Goal: Contribute content: Add original content to the website for others to see

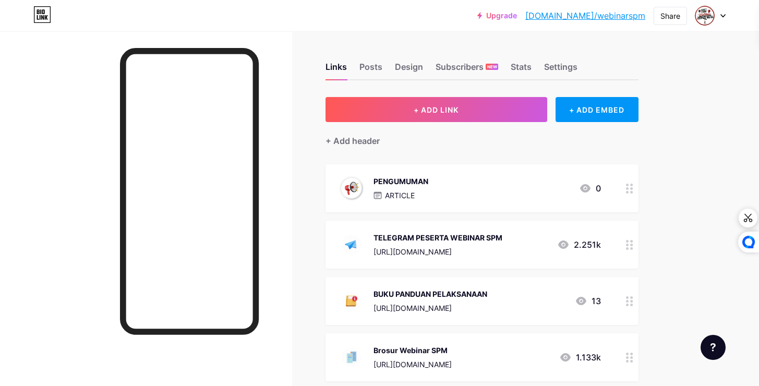
click at [448, 195] on div "PENGUMUMAN ARTICLE 0" at bounding box center [469, 188] width 263 height 27
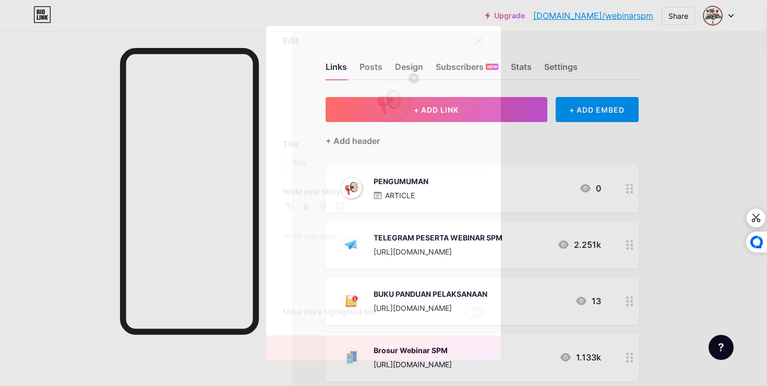
type input "PENGUMUMAN"
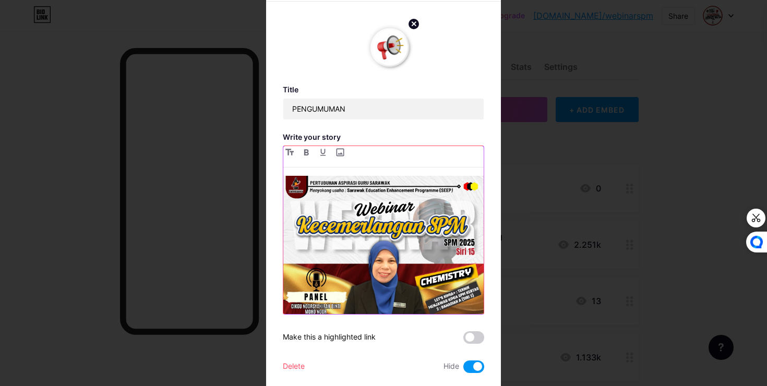
click at [317, 213] on img at bounding box center [383, 276] width 200 height 200
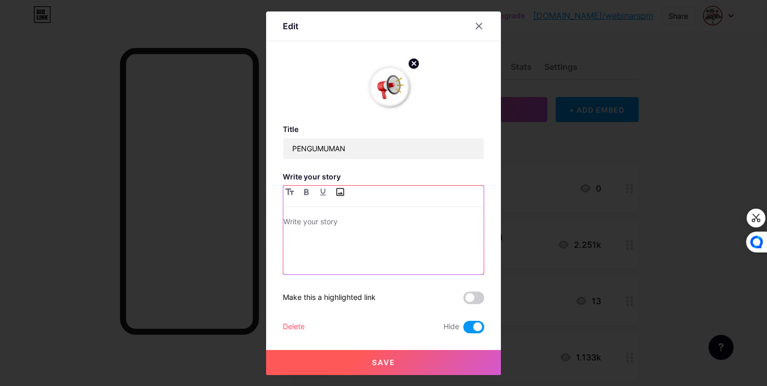
click at [336, 189] on input "file" at bounding box center [339, 192] width 13 height 13
type input "C:\fakepath\WhatsApp Image [DATE] 10.37.31.jpeg"
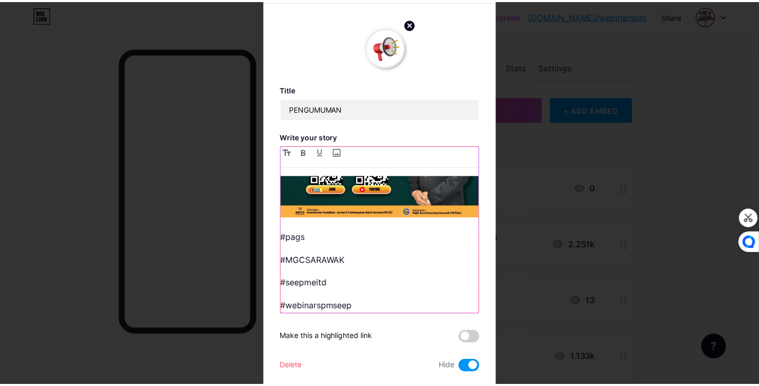
scroll to position [28, 0]
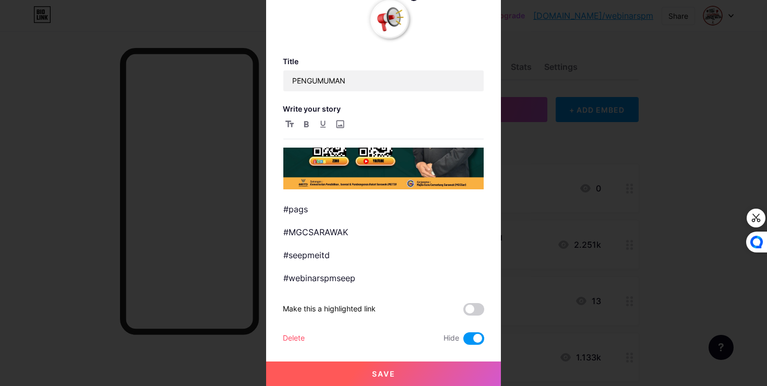
click at [467, 341] on span at bounding box center [473, 338] width 21 height 13
click at [463, 341] on input "checkbox" at bounding box center [463, 341] width 0 height 0
click at [468, 305] on span at bounding box center [473, 309] width 21 height 13
click at [463, 312] on input "checkbox" at bounding box center [463, 312] width 0 height 0
click at [417, 374] on button "Save" at bounding box center [383, 374] width 235 height 25
